Goal: Task Accomplishment & Management: Use online tool/utility

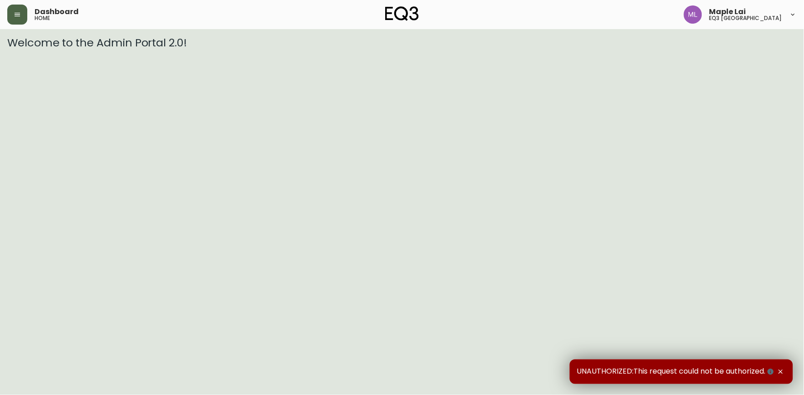
click at [17, 20] on button "button" at bounding box center [17, 15] width 20 height 20
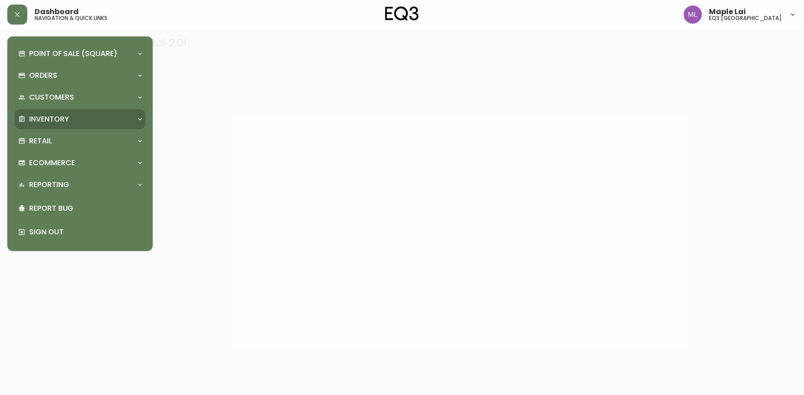
click at [53, 119] on p "Inventory" at bounding box center [49, 119] width 40 height 10
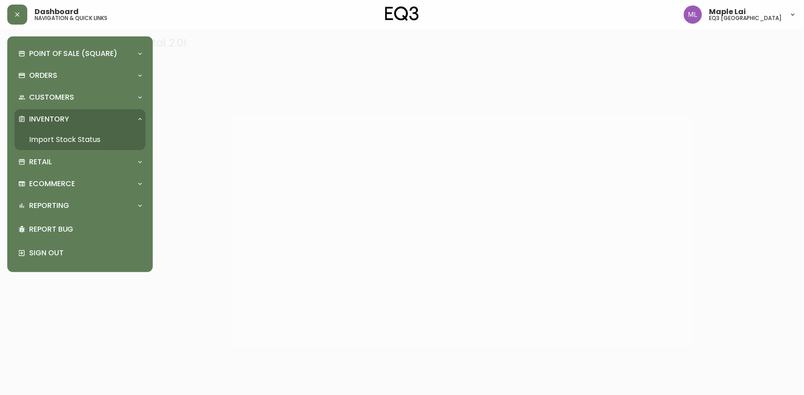
click at [53, 134] on link "Import Stock Status" at bounding box center [80, 139] width 131 height 21
